Goal: Information Seeking & Learning: Learn about a topic

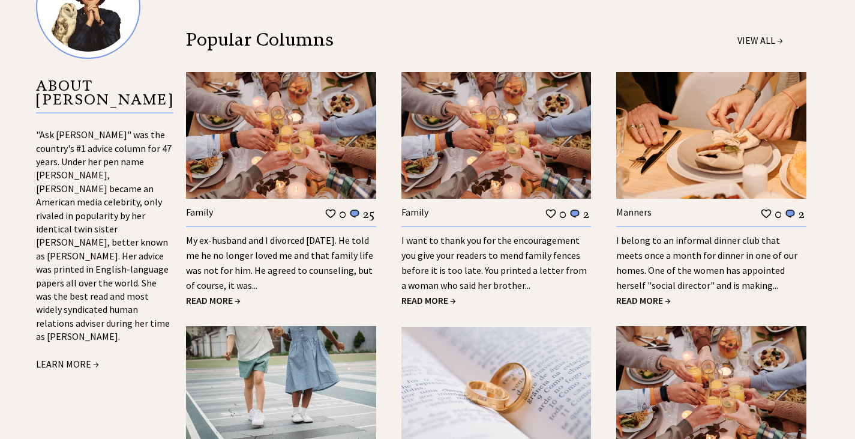
scroll to position [1380, 0]
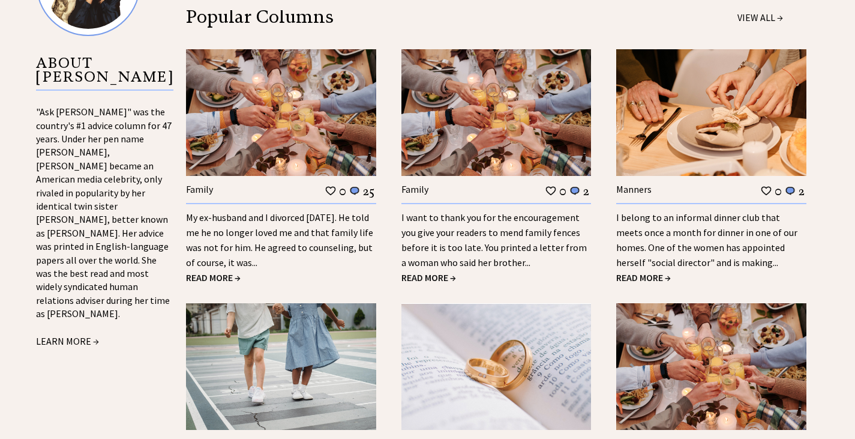
click at [196, 271] on span "READ MORE →" at bounding box center [213, 277] width 55 height 12
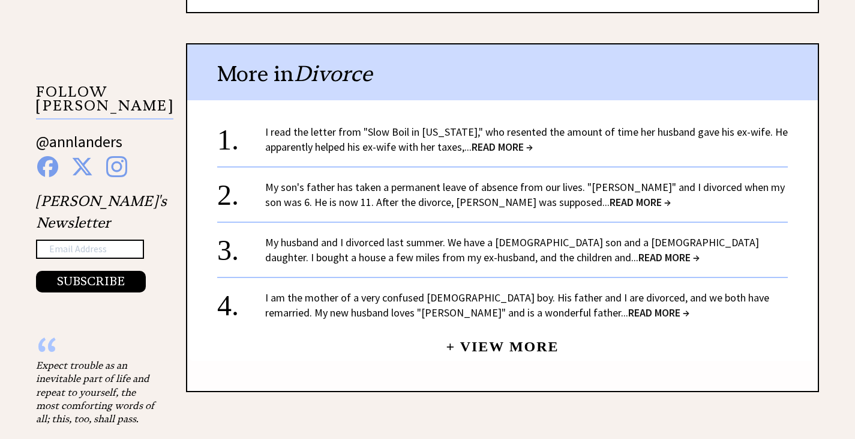
scroll to position [1260, 0]
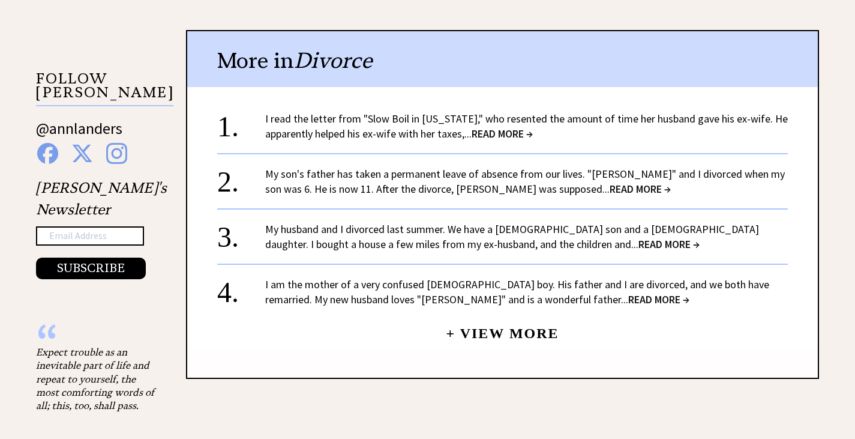
click at [639, 237] on span "READ MORE →" at bounding box center [669, 244] width 61 height 14
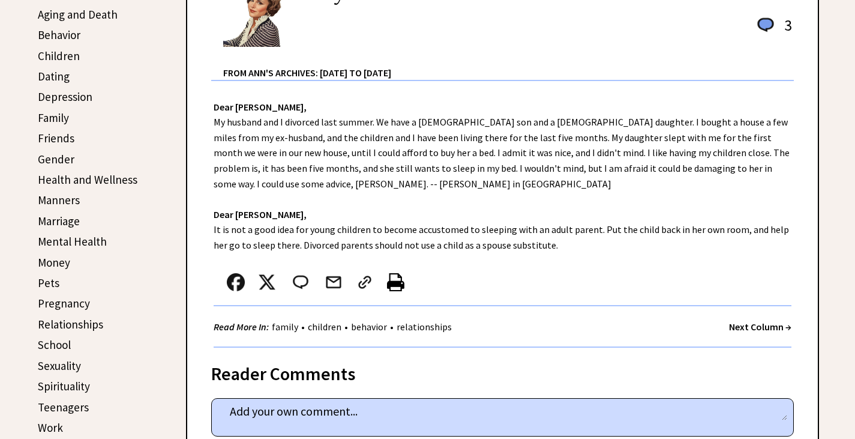
scroll to position [358, 0]
click at [115, 177] on link "Health and Wellness" at bounding box center [88, 179] width 100 height 14
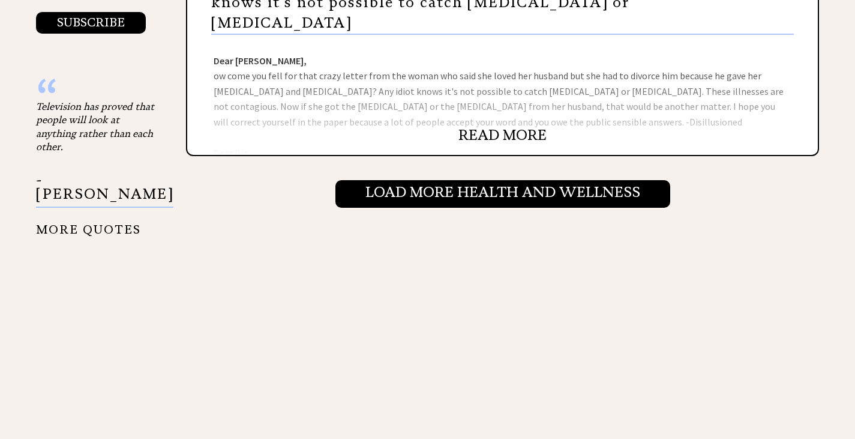
scroll to position [1440, 0]
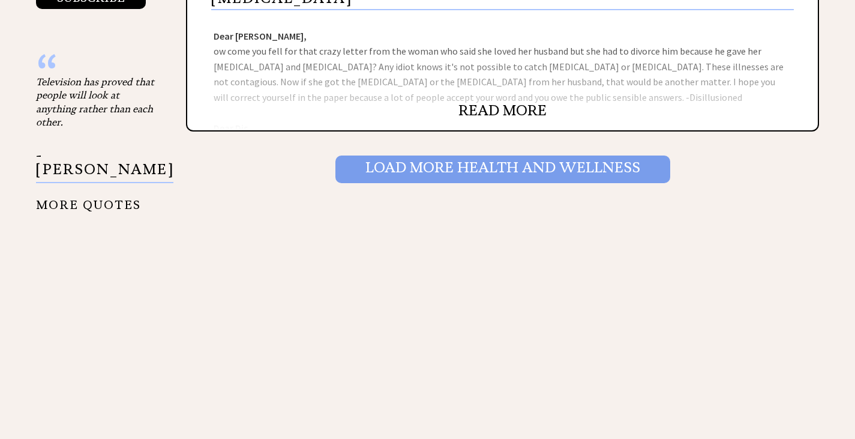
click at [441, 155] on input "Load More Health and wellness" at bounding box center [503, 169] width 335 height 28
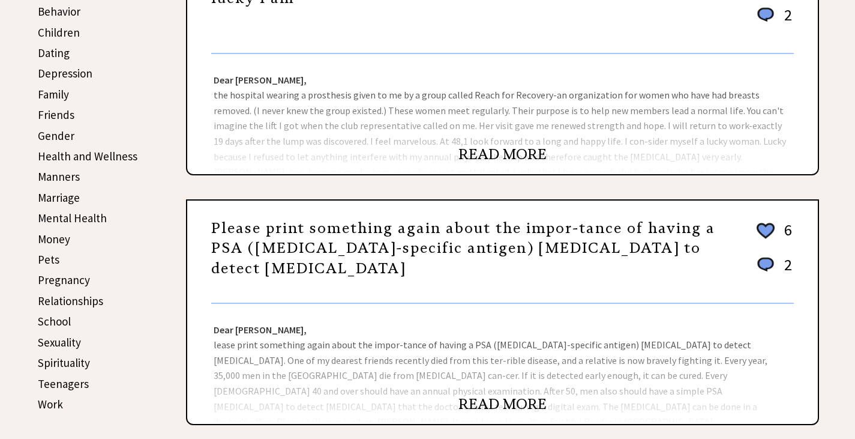
scroll to position [482, 0]
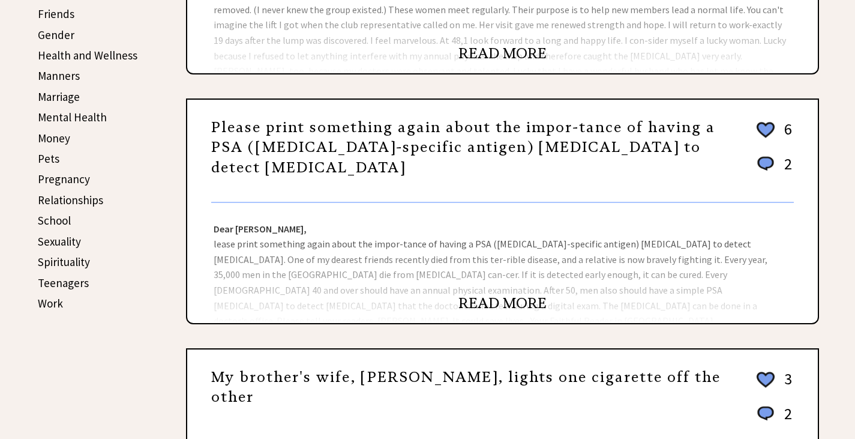
click at [513, 304] on link "READ MORE" at bounding box center [503, 303] width 88 height 18
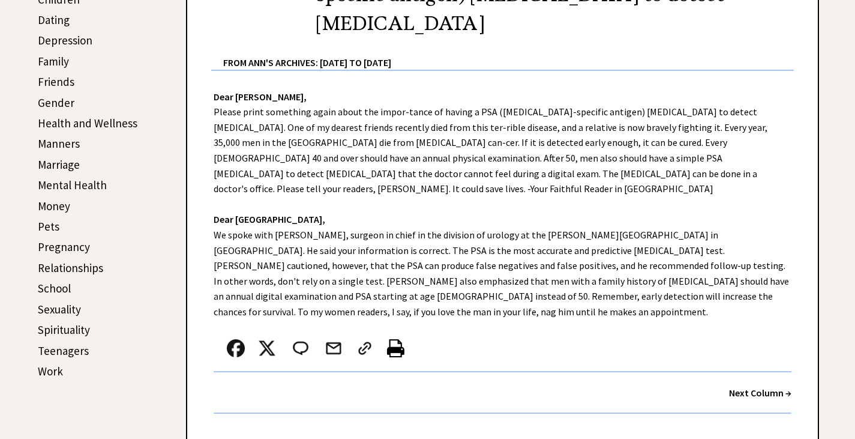
scroll to position [420, 0]
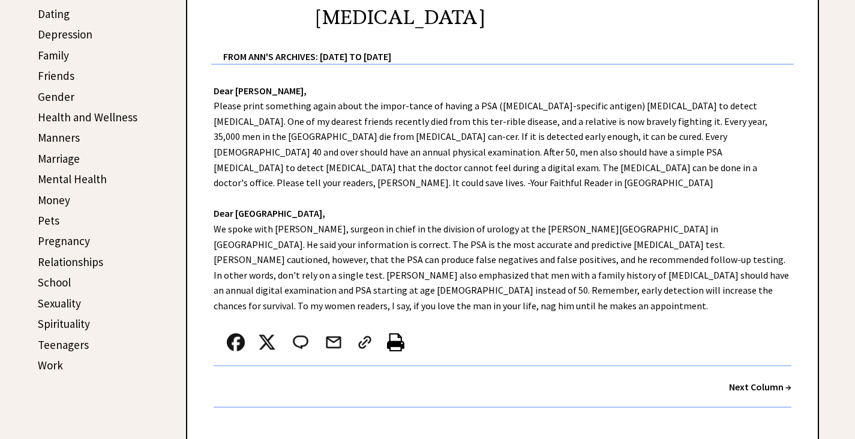
click at [61, 296] on link "Sexuality" at bounding box center [59, 303] width 43 height 14
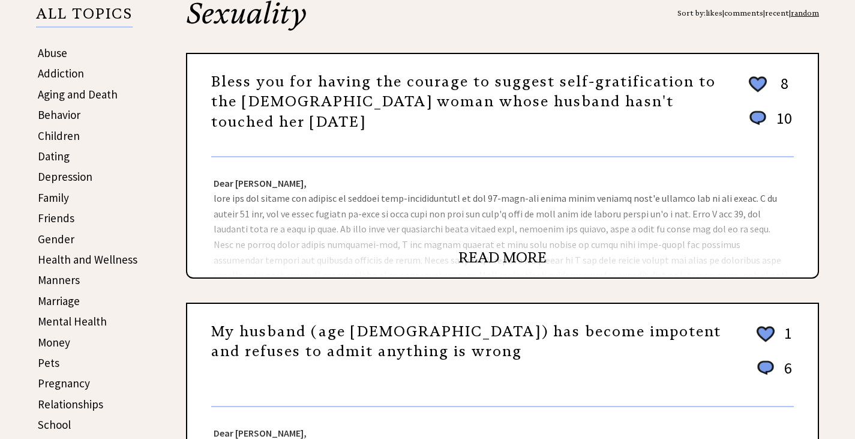
scroll to position [300, 0]
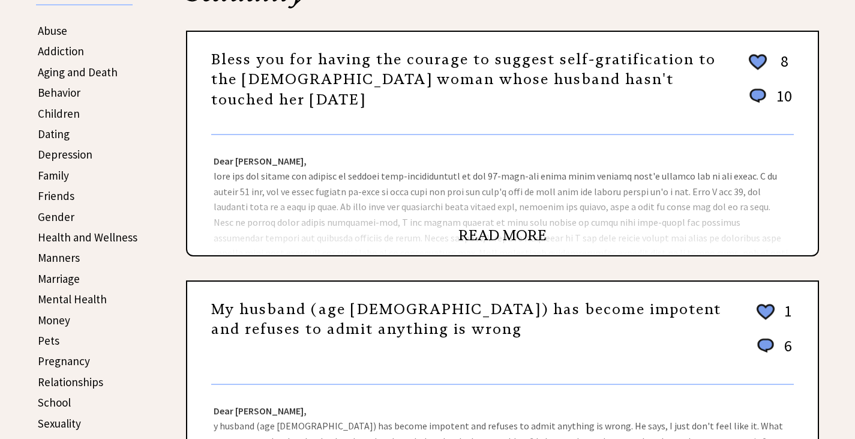
click at [535, 235] on link "READ MORE" at bounding box center [503, 235] width 88 height 18
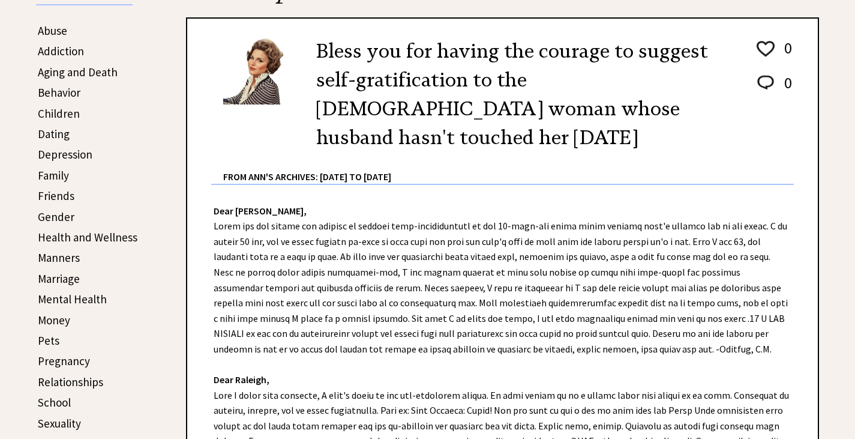
scroll to position [360, 0]
